Goal: Information Seeking & Learning: Learn about a topic

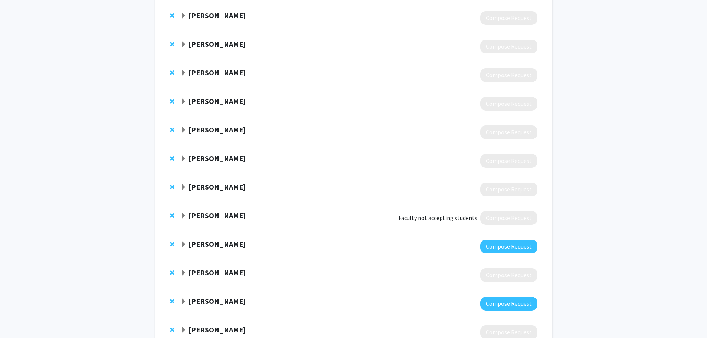
scroll to position [505, 0]
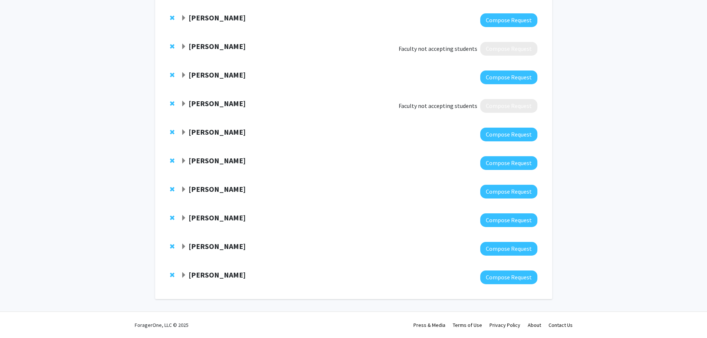
click at [207, 246] on strong "[PERSON_NAME]" at bounding box center [217, 246] width 57 height 9
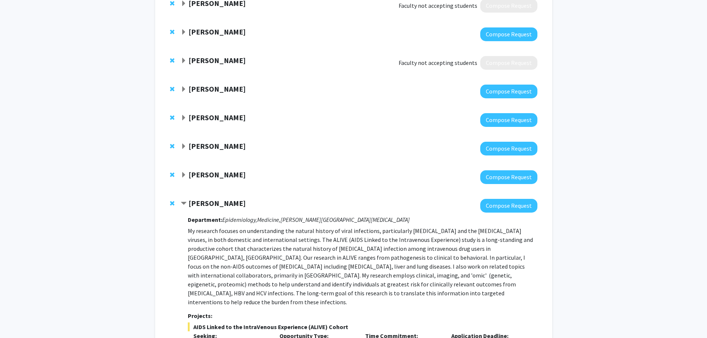
scroll to position [705, 0]
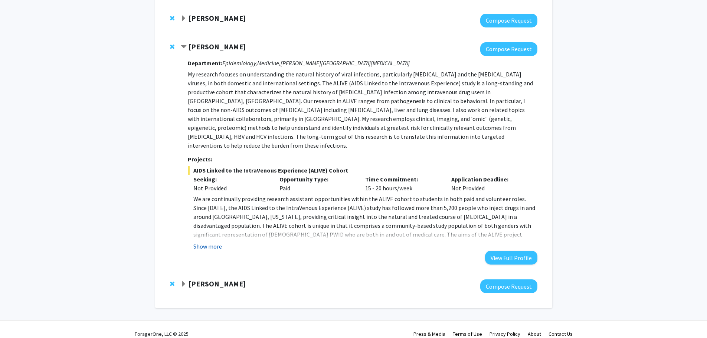
click at [214, 242] on button "Show more" at bounding box center [207, 246] width 29 height 9
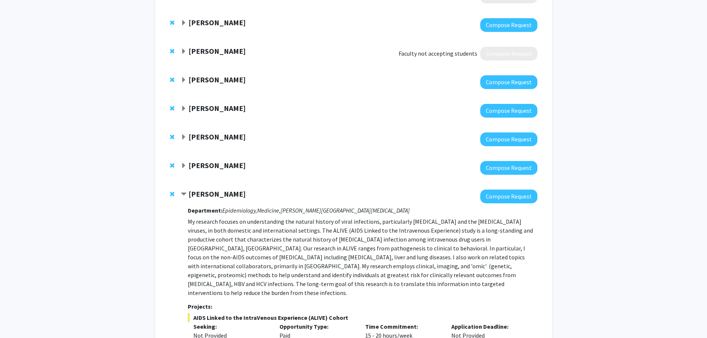
scroll to position [556, 0]
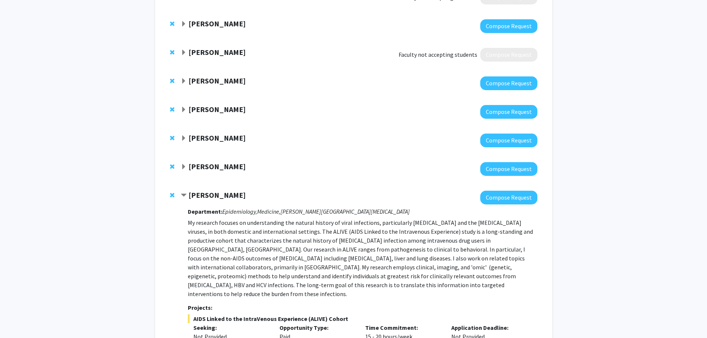
click at [202, 167] on strong "[PERSON_NAME]" at bounding box center [217, 166] width 57 height 9
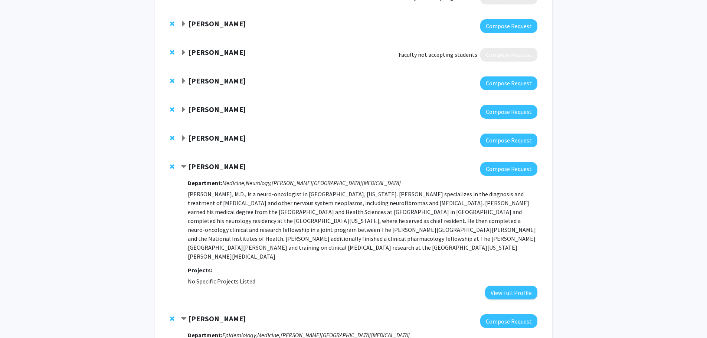
drag, startPoint x: 200, startPoint y: 144, endPoint x: 200, endPoint y: 140, distance: 4.1
click at [200, 143] on div at bounding box center [359, 141] width 356 height 14
click at [200, 139] on strong "[PERSON_NAME]" at bounding box center [217, 137] width 57 height 9
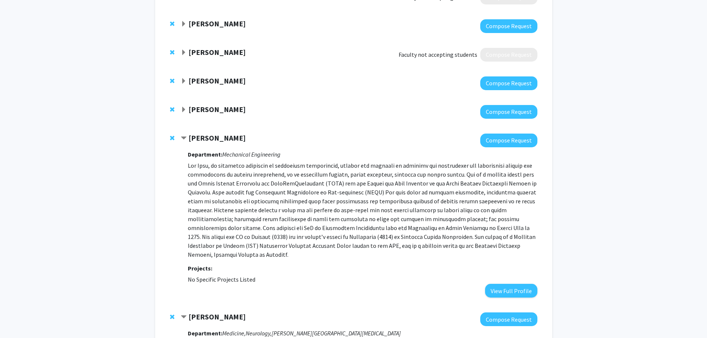
click at [207, 110] on strong "[PERSON_NAME]" at bounding box center [217, 109] width 57 height 9
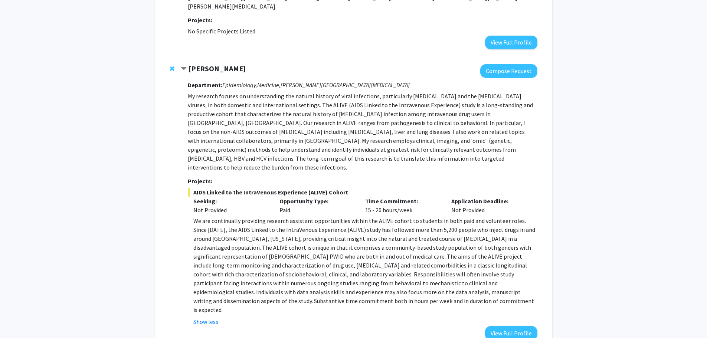
scroll to position [1316, 0]
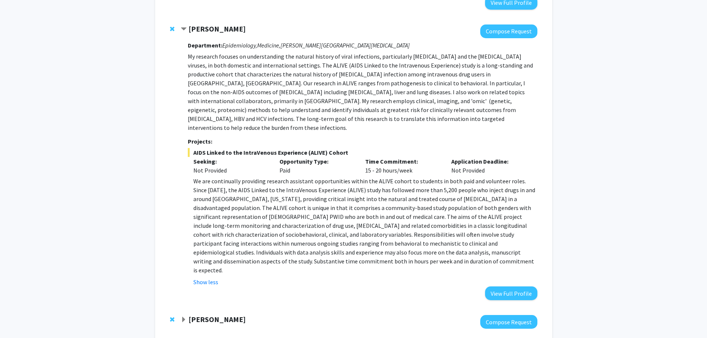
click at [214, 315] on strong "[PERSON_NAME]" at bounding box center [217, 319] width 57 height 9
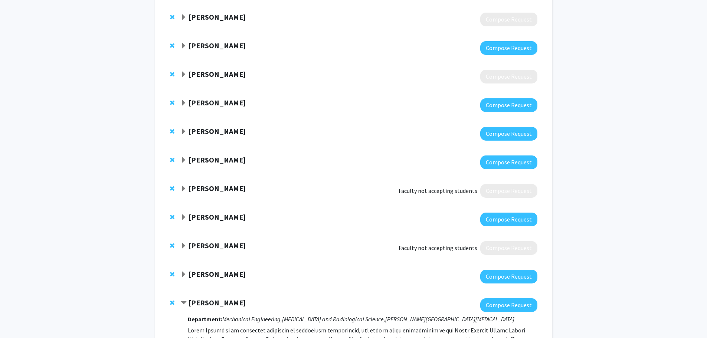
scroll to position [350, 0]
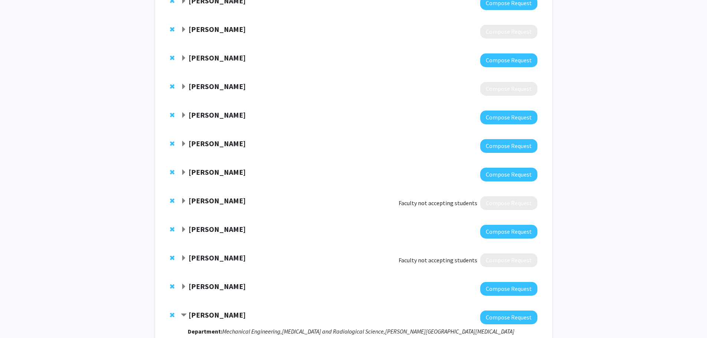
click at [219, 284] on strong "[PERSON_NAME]" at bounding box center [217, 286] width 57 height 9
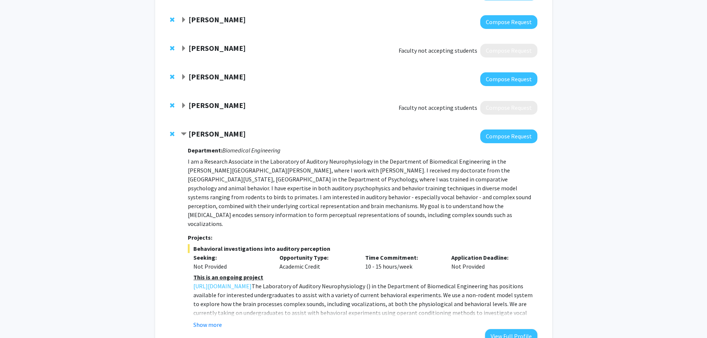
scroll to position [536, 0]
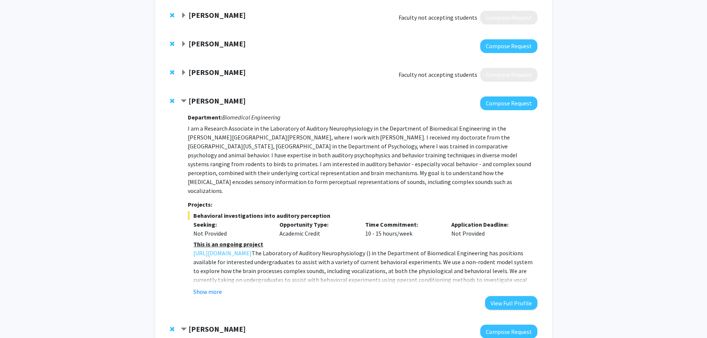
click at [204, 290] on div "Department: Biomedical Engineering I am a Research Associate in the Laboratory …" at bounding box center [362, 210] width 349 height 200
click at [206, 287] on button "Show more" at bounding box center [207, 291] width 29 height 9
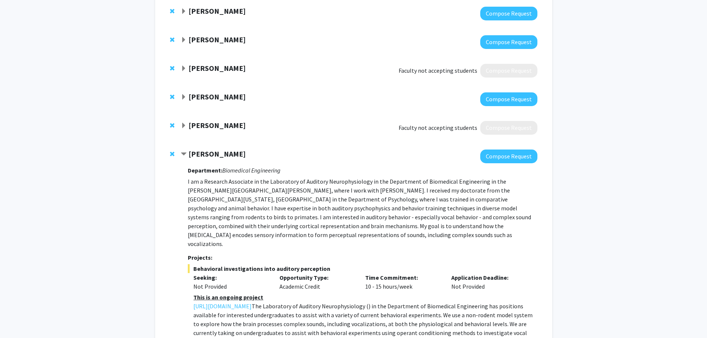
scroll to position [462, 0]
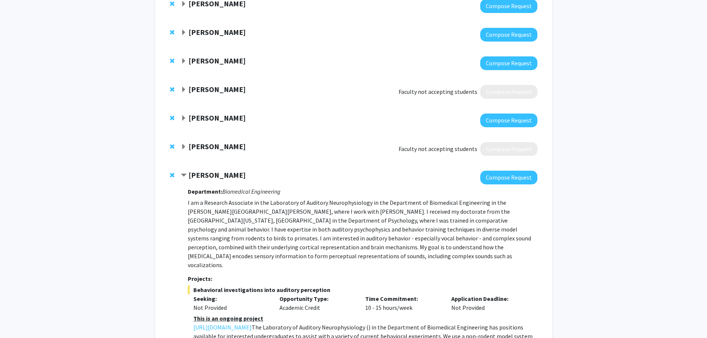
click at [204, 145] on strong "[PERSON_NAME]" at bounding box center [217, 146] width 57 height 9
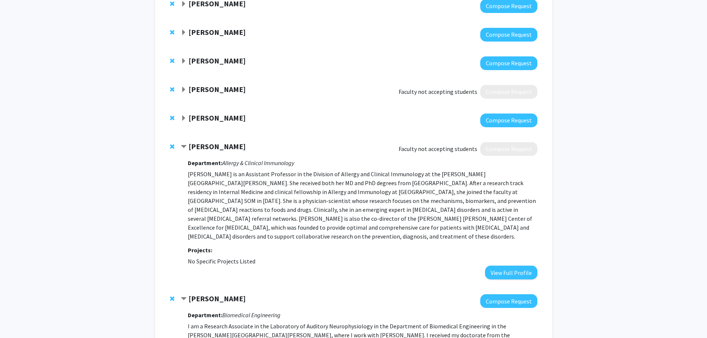
click at [219, 117] on strong "[PERSON_NAME]" at bounding box center [217, 117] width 57 height 9
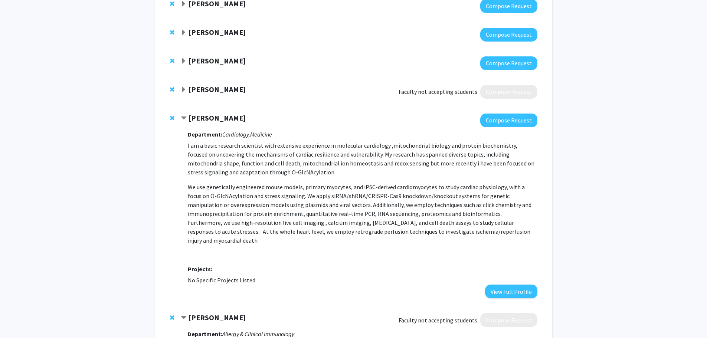
click at [209, 87] on strong "[PERSON_NAME]" at bounding box center [217, 89] width 57 height 9
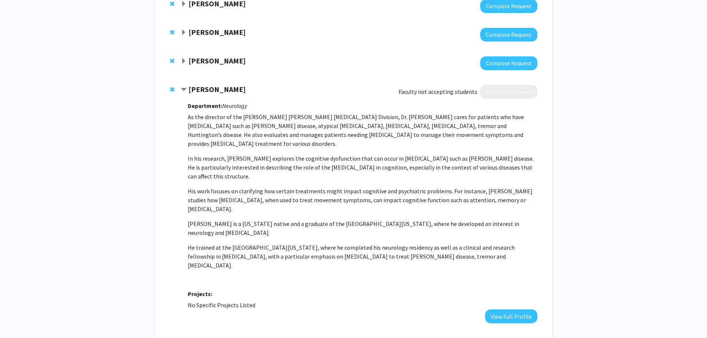
click at [218, 56] on strong "[PERSON_NAME]" at bounding box center [217, 60] width 57 height 9
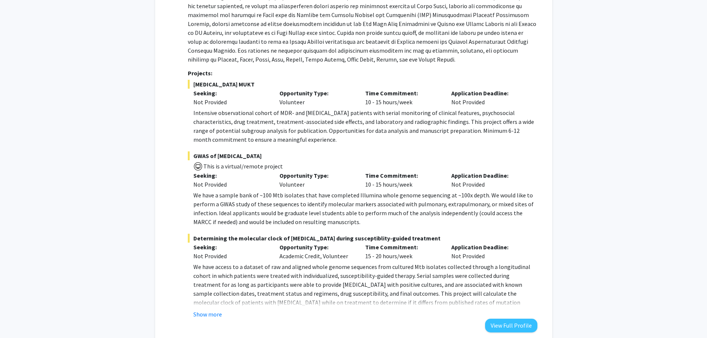
scroll to position [610, 0]
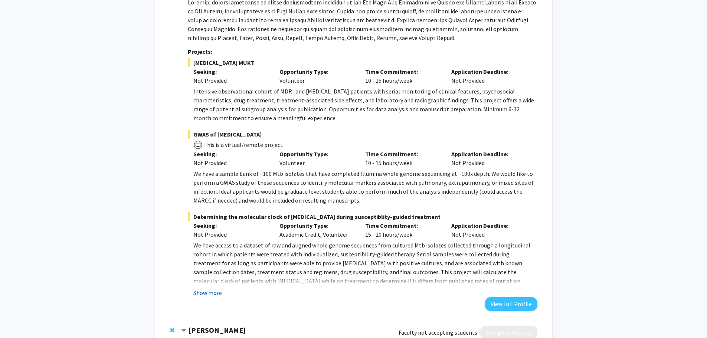
click at [204, 297] on button "Show more" at bounding box center [207, 292] width 29 height 9
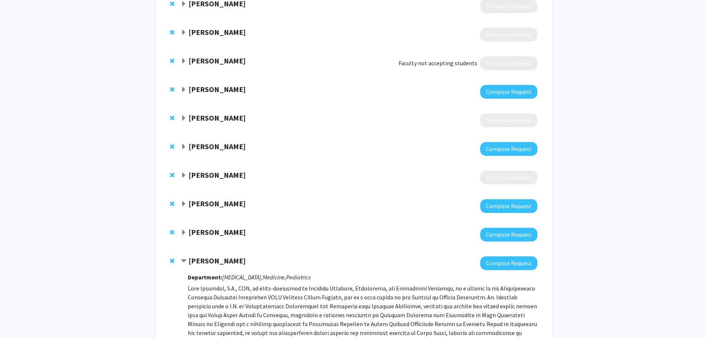
scroll to position [276, 0]
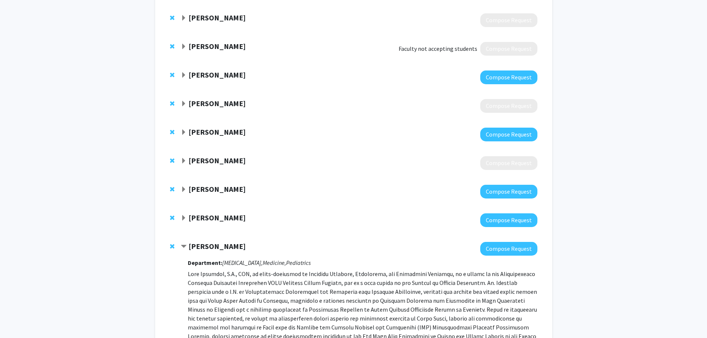
click at [200, 213] on strong "[PERSON_NAME]" at bounding box center [217, 217] width 57 height 9
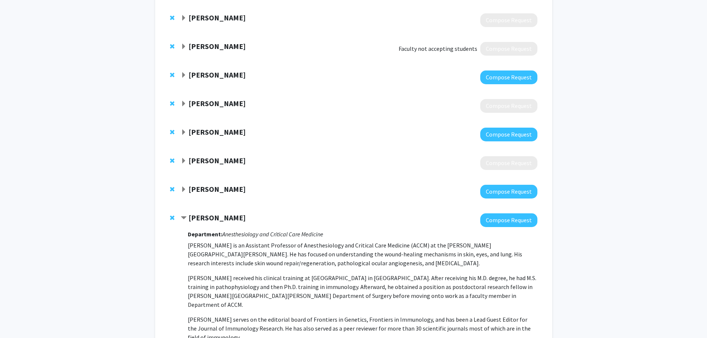
click at [211, 188] on strong "[PERSON_NAME]" at bounding box center [217, 189] width 57 height 9
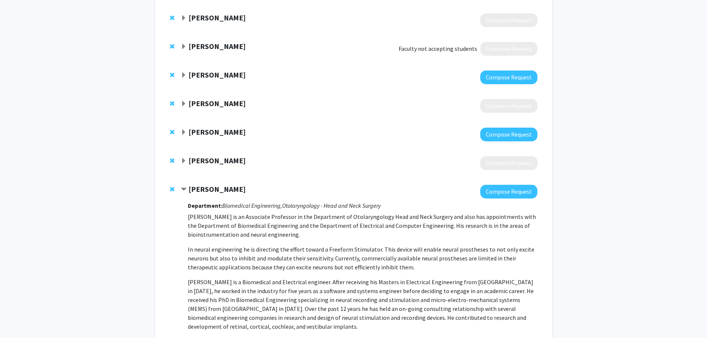
click at [212, 159] on strong "[PERSON_NAME]" at bounding box center [217, 160] width 57 height 9
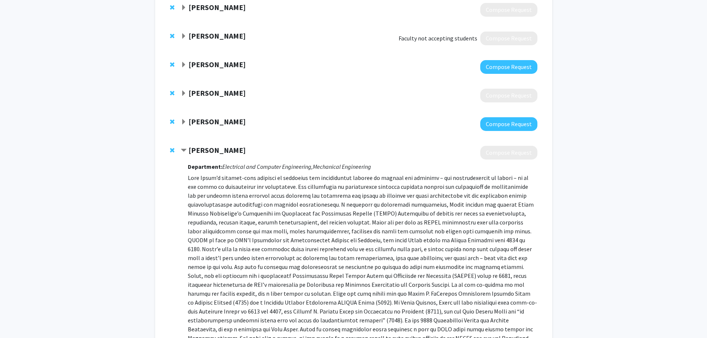
scroll to position [239, 0]
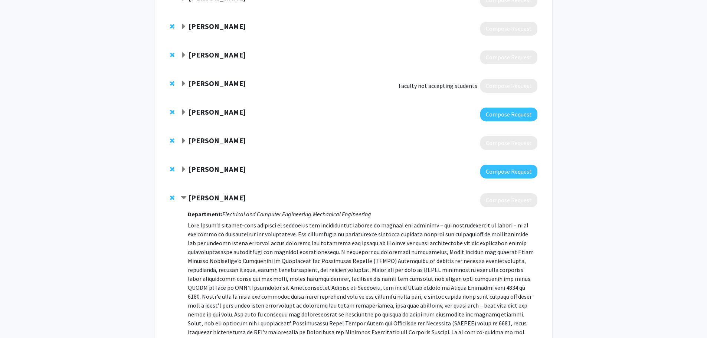
click at [214, 171] on strong "[PERSON_NAME]" at bounding box center [217, 168] width 57 height 9
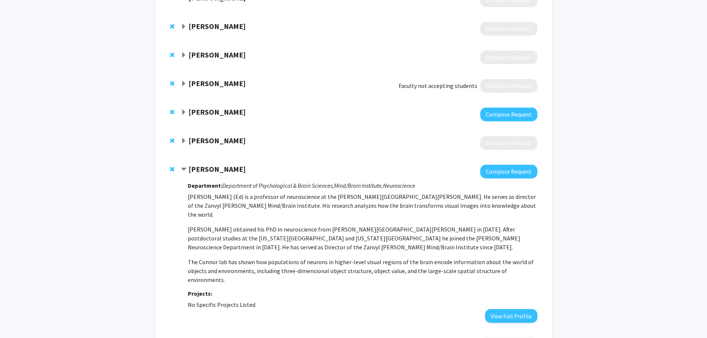
click at [211, 135] on div "[PERSON_NAME] Compose Request" at bounding box center [354, 143] width 382 height 29
drag, startPoint x: 211, startPoint y: 135, endPoint x: 212, endPoint y: 142, distance: 7.1
click at [211, 138] on div "[PERSON_NAME] Compose Request" at bounding box center [354, 143] width 382 height 29
click at [212, 142] on strong "[PERSON_NAME]" at bounding box center [217, 140] width 57 height 9
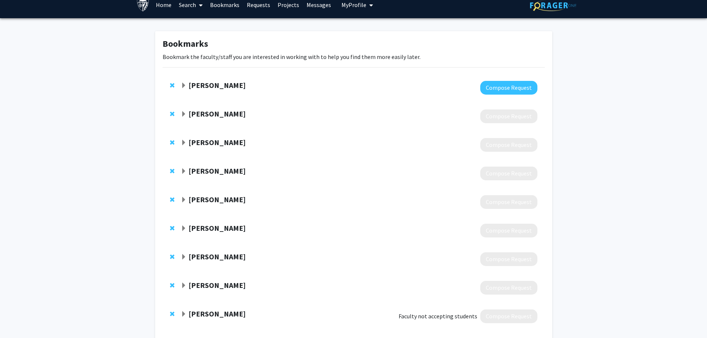
scroll to position [0, 0]
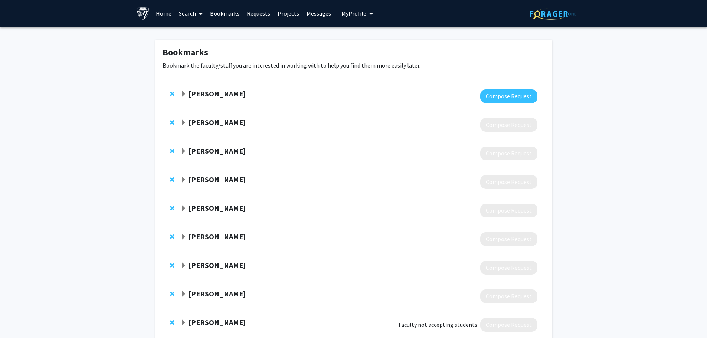
click at [216, 92] on strong "[PERSON_NAME]" at bounding box center [217, 93] width 57 height 9
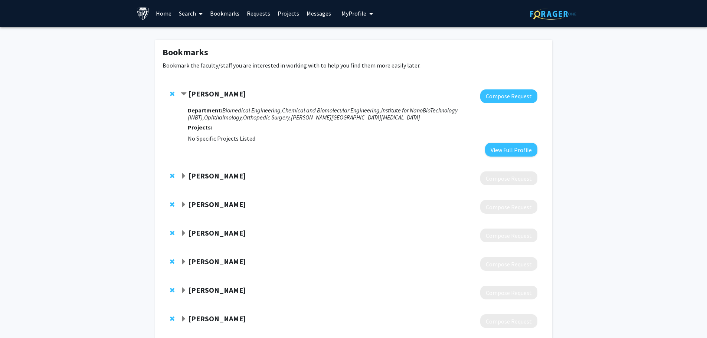
click at [209, 171] on div "[PERSON_NAME] Compose Request" at bounding box center [354, 178] width 382 height 29
click at [209, 175] on strong "[PERSON_NAME]" at bounding box center [217, 175] width 57 height 9
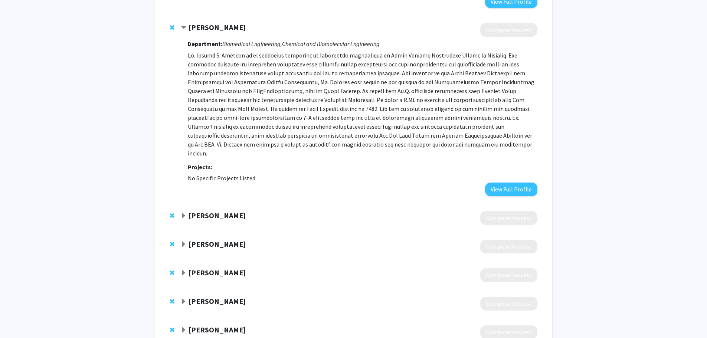
click at [220, 211] on strong "[PERSON_NAME]" at bounding box center [217, 215] width 57 height 9
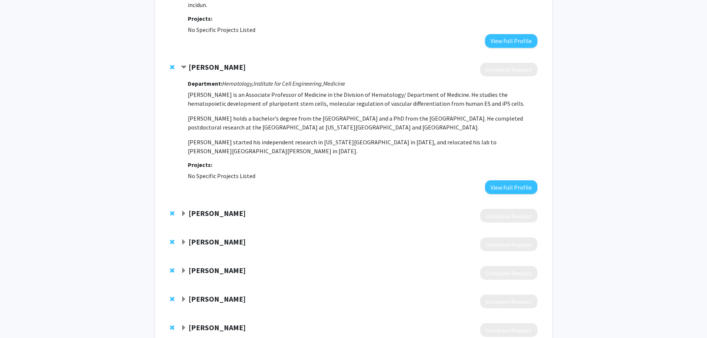
click at [222, 209] on strong "[PERSON_NAME]" at bounding box center [217, 213] width 57 height 9
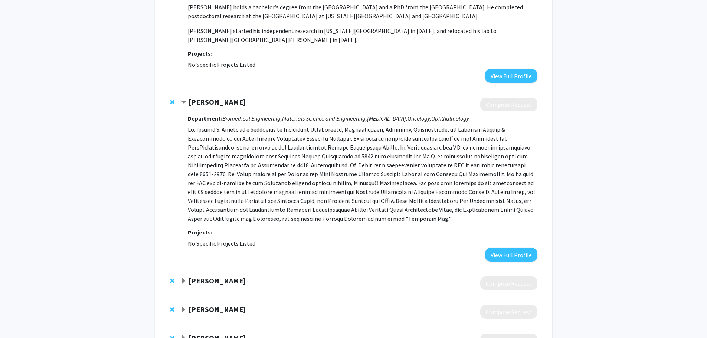
click at [221, 276] on strong "[PERSON_NAME]" at bounding box center [217, 280] width 57 height 9
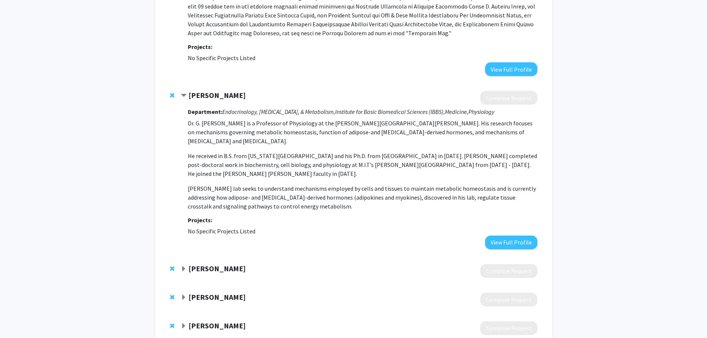
click at [225, 264] on strong "[PERSON_NAME]" at bounding box center [217, 268] width 57 height 9
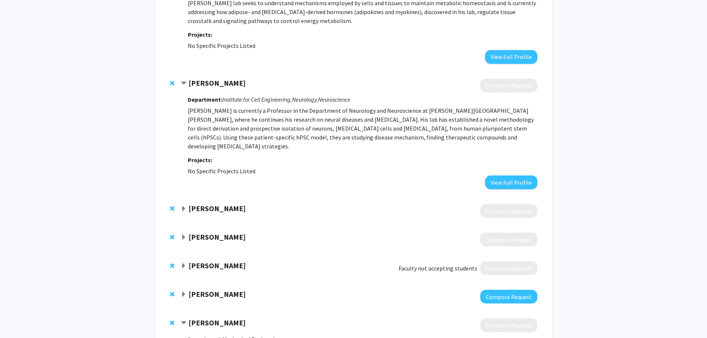
click at [210, 204] on strong "[PERSON_NAME]" at bounding box center [217, 208] width 57 height 9
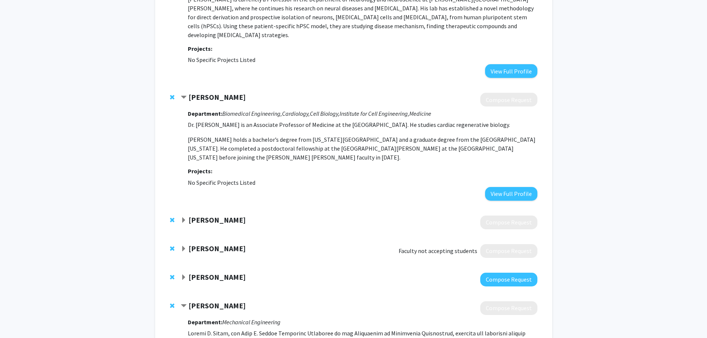
click at [205, 215] on strong "[PERSON_NAME]" at bounding box center [217, 219] width 57 height 9
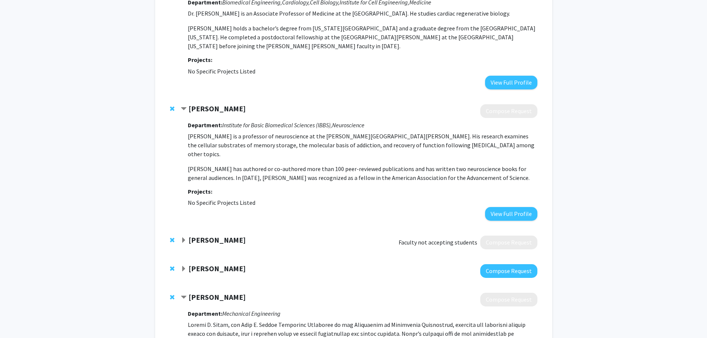
click at [208, 235] on strong "[PERSON_NAME]" at bounding box center [217, 239] width 57 height 9
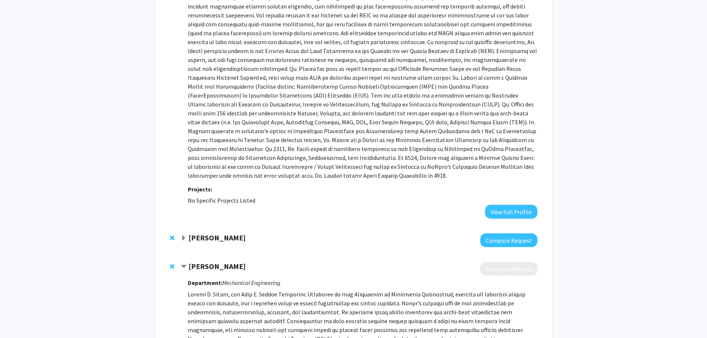
click at [212, 233] on strong "[PERSON_NAME]" at bounding box center [217, 237] width 57 height 9
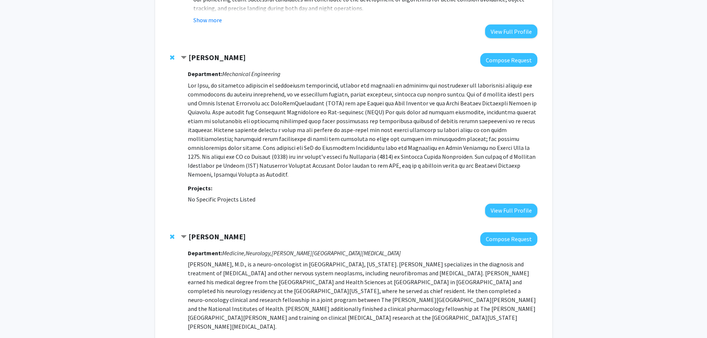
scroll to position [4576, 0]
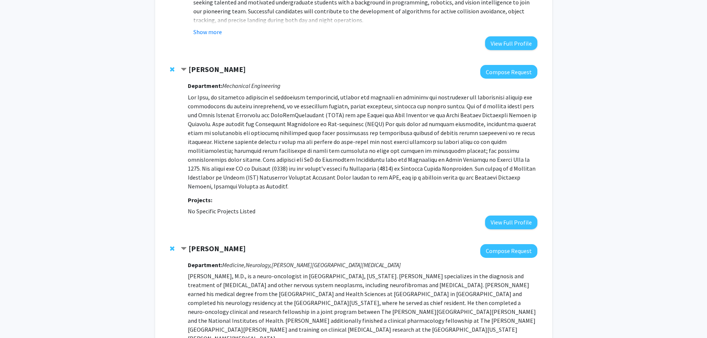
click at [214, 244] on strong "[PERSON_NAME]" at bounding box center [217, 248] width 57 height 9
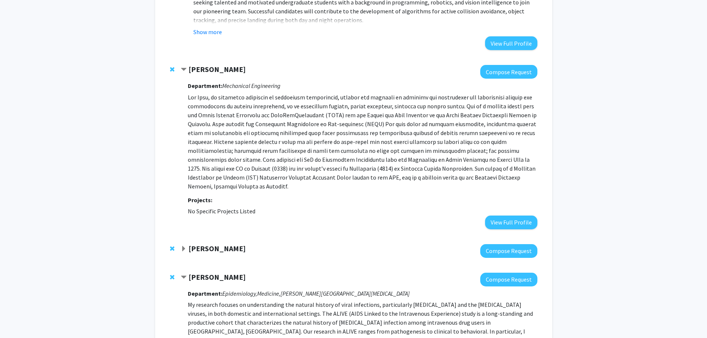
click at [214, 244] on strong "[PERSON_NAME]" at bounding box center [217, 248] width 57 height 9
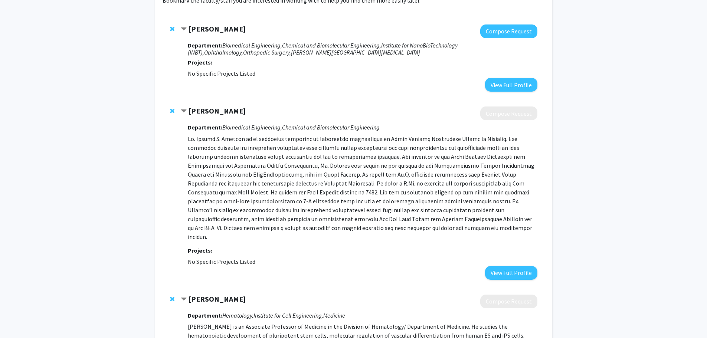
scroll to position [0, 0]
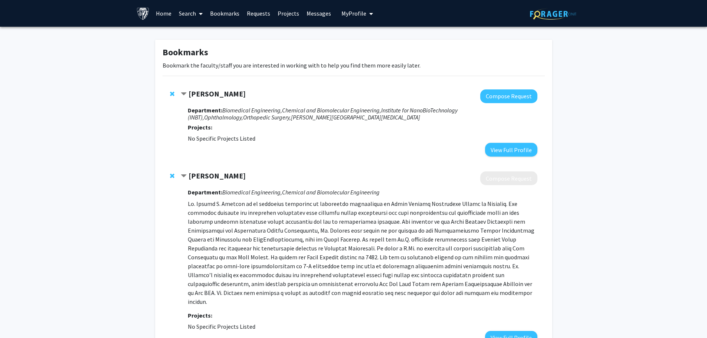
click at [185, 9] on link "Search" at bounding box center [190, 13] width 31 height 26
click at [211, 35] on span "Faculty/Staff" at bounding box center [202, 34] width 55 height 15
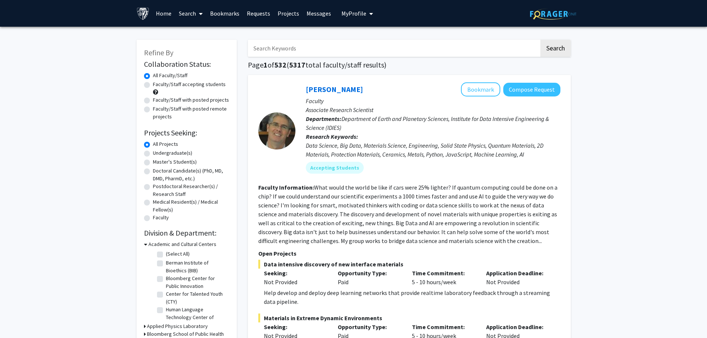
click at [319, 46] on input "Search Keywords" at bounding box center [393, 48] width 291 height 17
type input "[PERSON_NAME]"
click at [541, 40] on button "Search" at bounding box center [556, 48] width 30 height 17
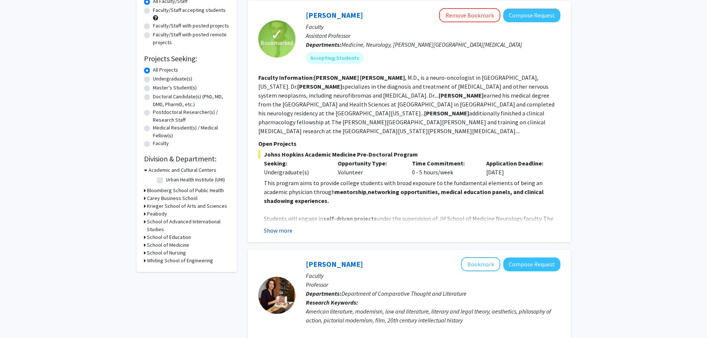
click at [284, 226] on button "Show more" at bounding box center [278, 230] width 29 height 9
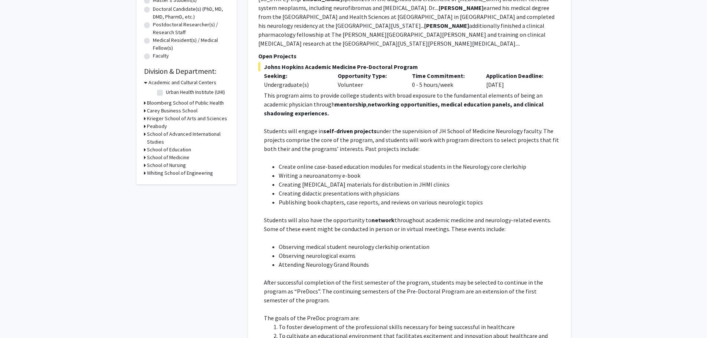
scroll to position [186, 0]
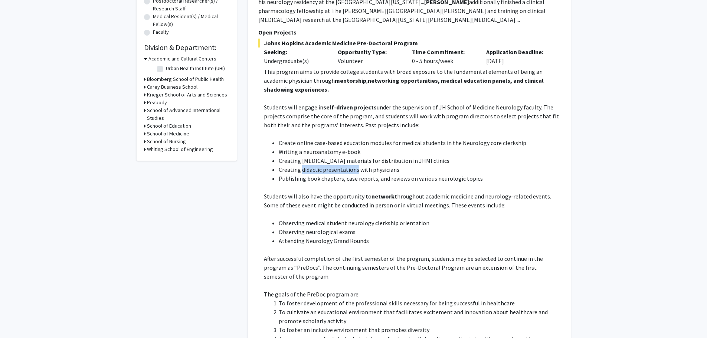
drag, startPoint x: 301, startPoint y: 162, endPoint x: 355, endPoint y: 163, distance: 53.8
click at [355, 165] on li "Creating didactic presentations with physicians" at bounding box center [420, 169] width 282 height 9
drag, startPoint x: 314, startPoint y: 172, endPoint x: 325, endPoint y: 168, distance: 12.0
click at [324, 175] on div "This program aims to provide college students with broad exposure to the fundam…" at bounding box center [412, 245] width 297 height 356
click at [285, 114] on p "Students will engage in self-driven projects under the supervision of JH School…" at bounding box center [412, 116] width 297 height 27
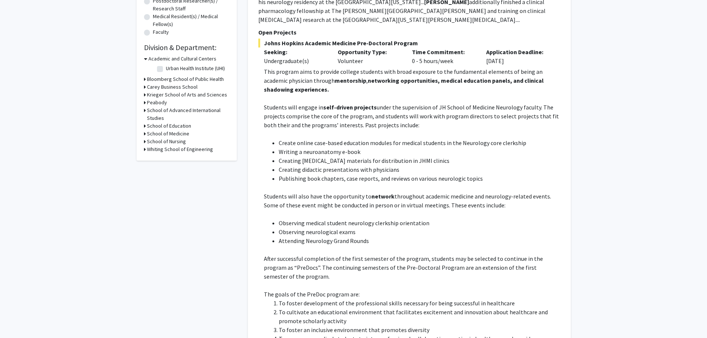
drag, startPoint x: 264, startPoint y: 32, endPoint x: 414, endPoint y: 35, distance: 149.6
click at [414, 39] on span "Johns Hopkins Academic Medicine Pre-Doctoral Program" at bounding box center [409, 43] width 302 height 9
copy span "Johns Hopkins Academic Medicine Pre-Doctoral Program"
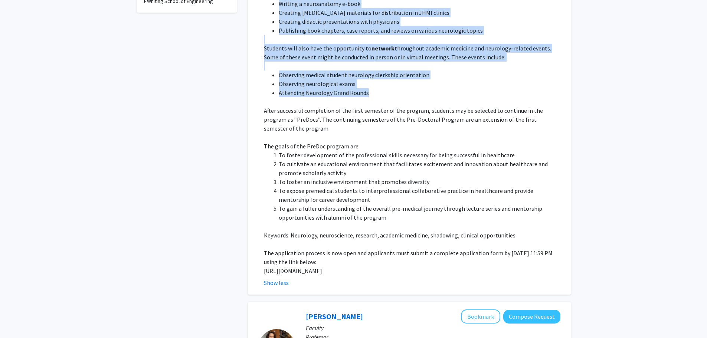
scroll to position [334, 0]
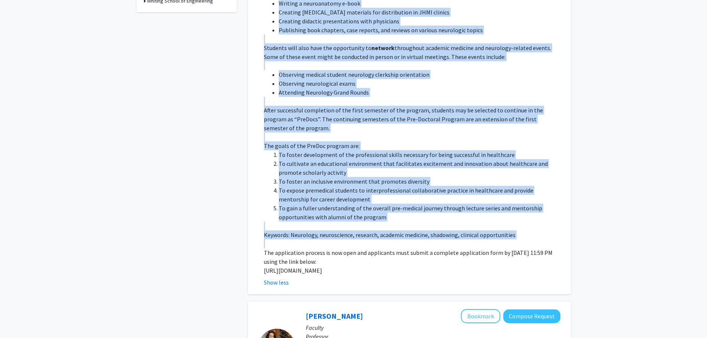
drag, startPoint x: 264, startPoint y: 62, endPoint x: 529, endPoint y: 222, distance: 309.3
click at [529, 222] on div "This program aims to provide college students with broad exposure to the fundam…" at bounding box center [412, 97] width 297 height 356
copy div "Lore ipsumdo sita co adipisc elitsed doeiusmo temp incid utlabore et dol magnaa…"
